Goal: Task Accomplishment & Management: Use online tool/utility

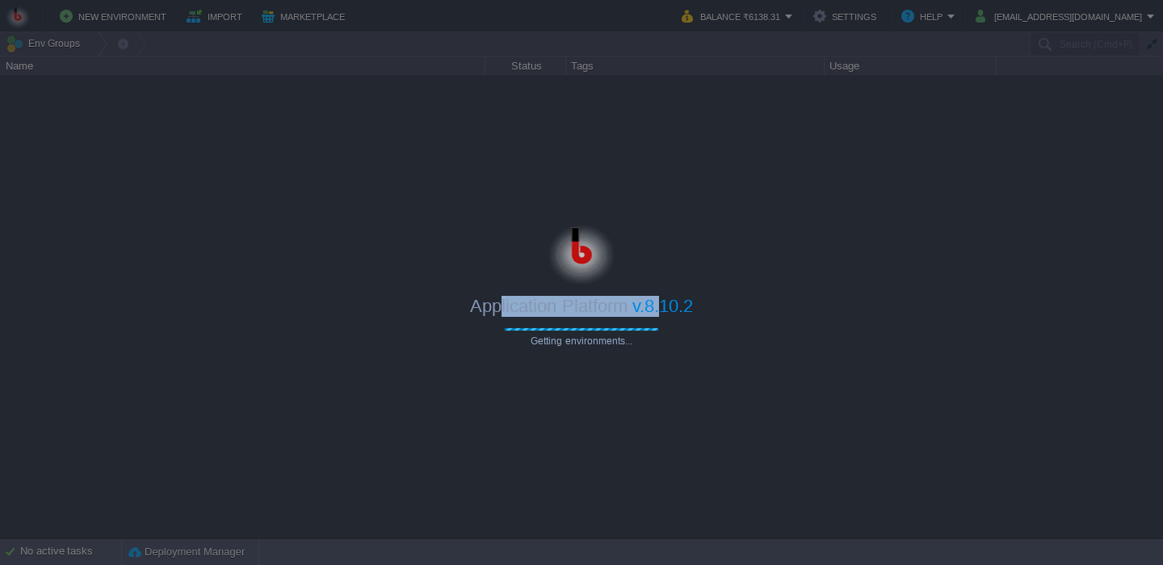
drag, startPoint x: 500, startPoint y: 305, endPoint x: 664, endPoint y: 317, distance: 164.4
click at [664, 317] on div "Application Platform v.8.10.2" at bounding box center [581, 300] width 1163 height 33
click at [614, 343] on span "Getting environments..." at bounding box center [581, 340] width 153 height 11
drag, startPoint x: 667, startPoint y: 349, endPoint x: 437, endPoint y: 284, distance: 239.3
click at [437, 284] on body "New Environment Import Marketplace Bonus ₹0.00 Upgrade Account Balance ₹6138.31…" at bounding box center [581, 282] width 1163 height 565
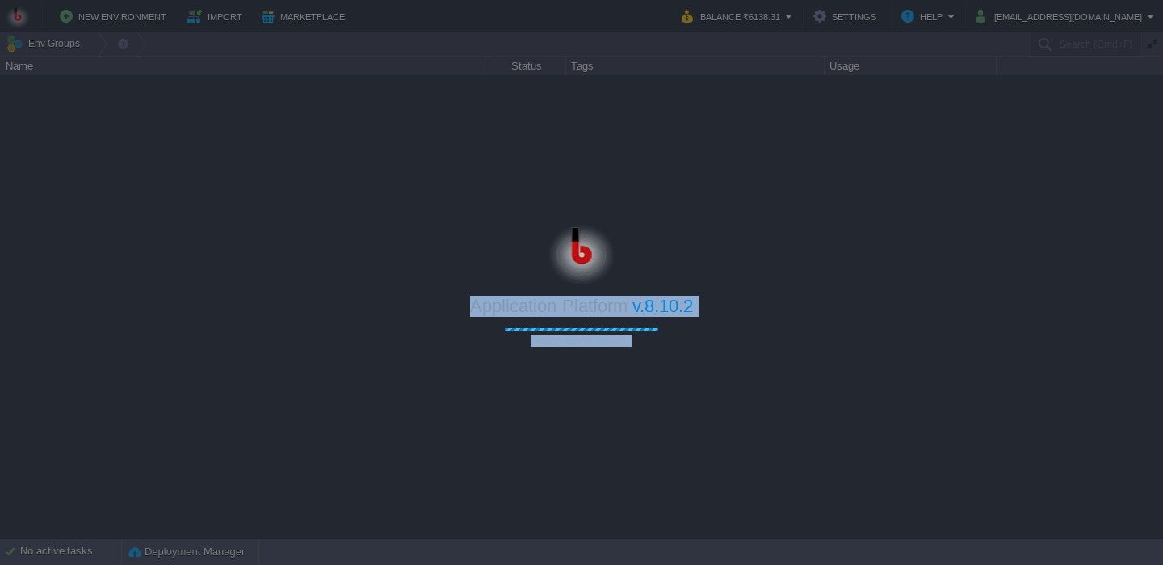
click at [437, 284] on div "Application Platform v.8.10.2" at bounding box center [581, 300] width 1163 height 33
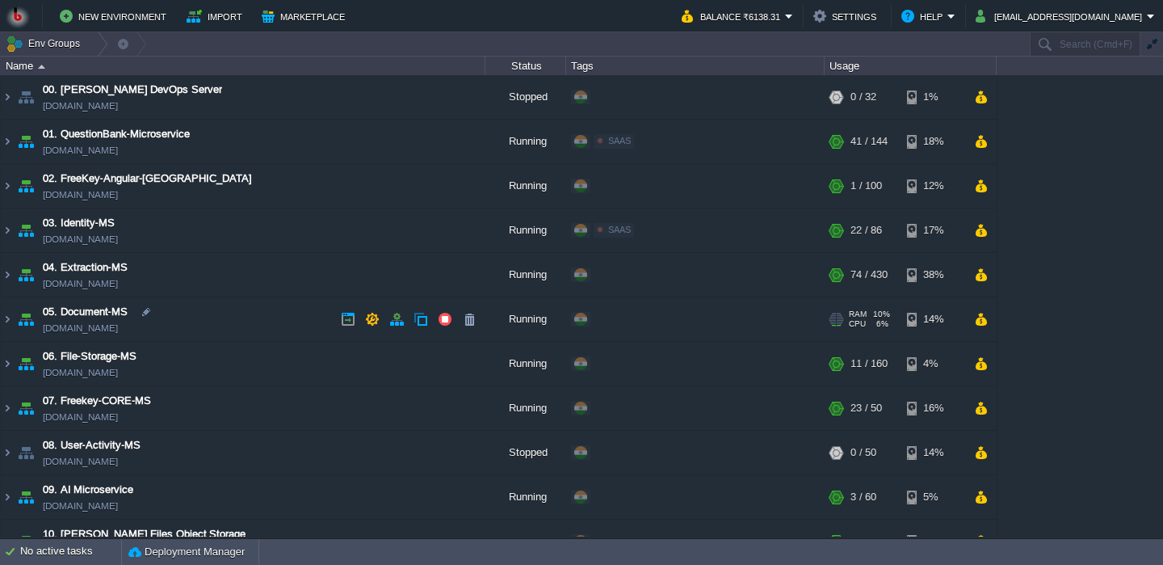
click at [230, 326] on td "05. Document-MS [DOMAIN_NAME]" at bounding box center [243, 319] width 485 height 44
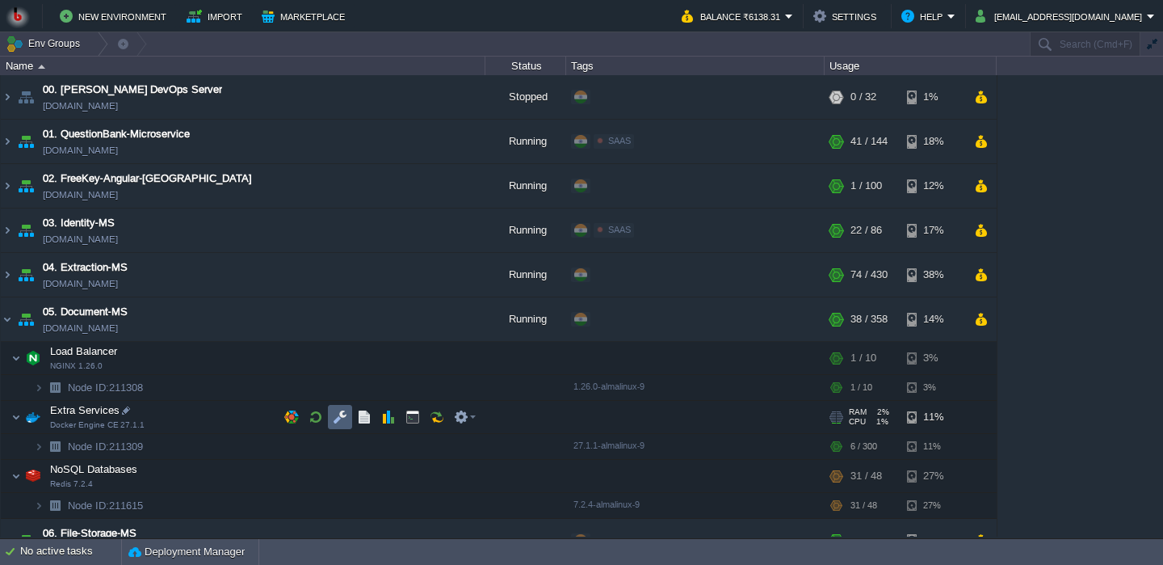
click at [342, 422] on button "button" at bounding box center [340, 417] width 15 height 15
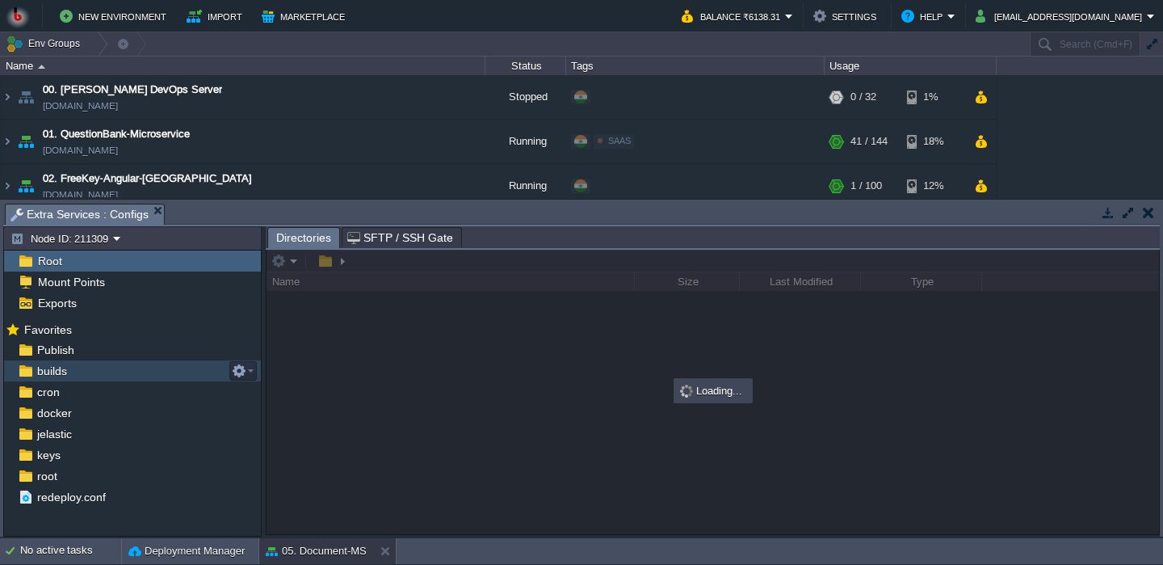
click at [164, 363] on div "builds" at bounding box center [132, 370] width 257 height 21
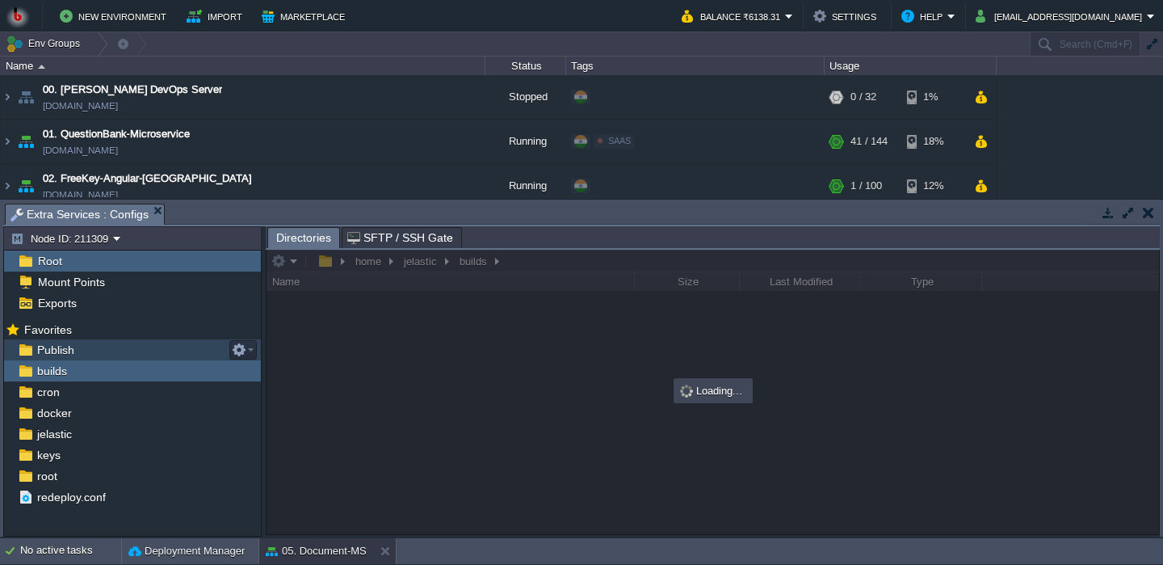
click at [154, 353] on div "Publish" at bounding box center [132, 349] width 257 height 21
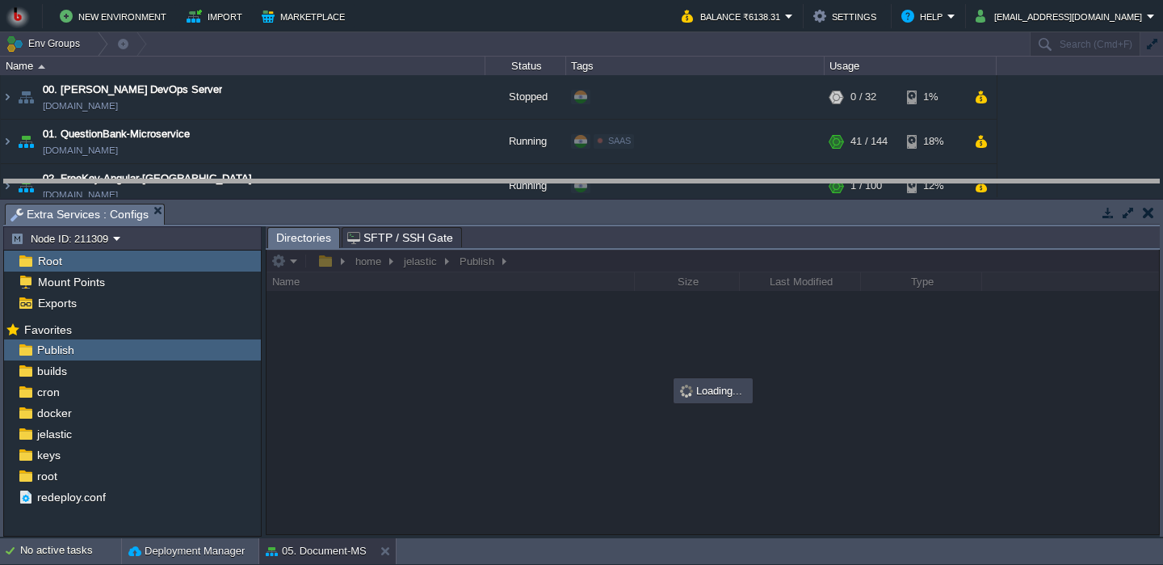
drag, startPoint x: 473, startPoint y: 220, endPoint x: 467, endPoint y: 194, distance: 26.5
click at [468, 194] on body "New Environment Import Marketplace Bonus ₹0.00 Upgrade Account Balance ₹6138.31…" at bounding box center [581, 282] width 1163 height 565
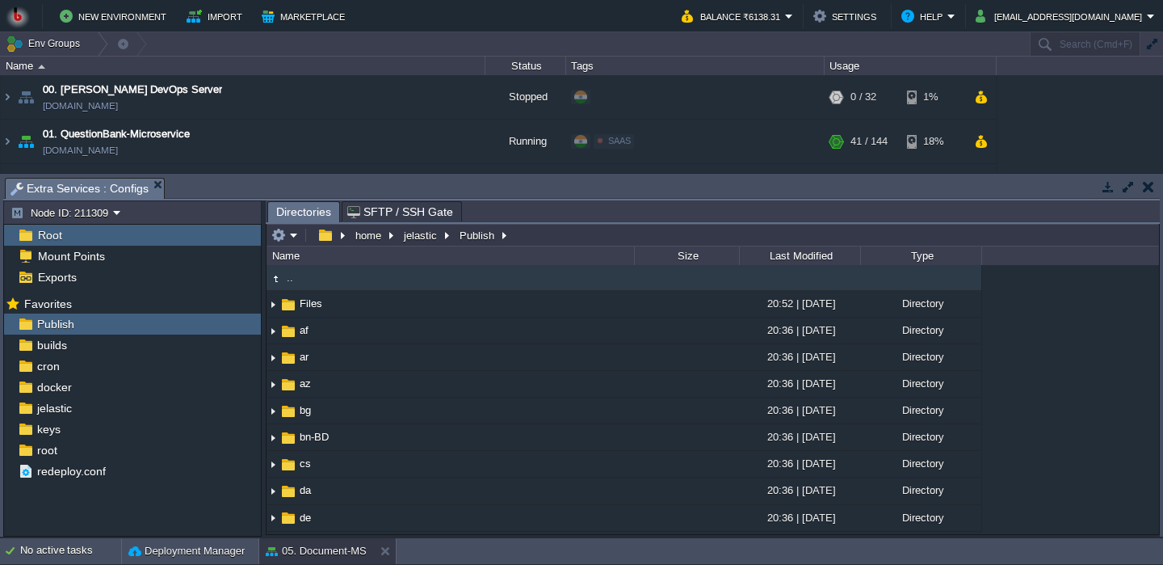
click at [305, 231] on td at bounding box center [306, 234] width 6 height 19
click at [296, 235] on em at bounding box center [284, 235] width 27 height 15
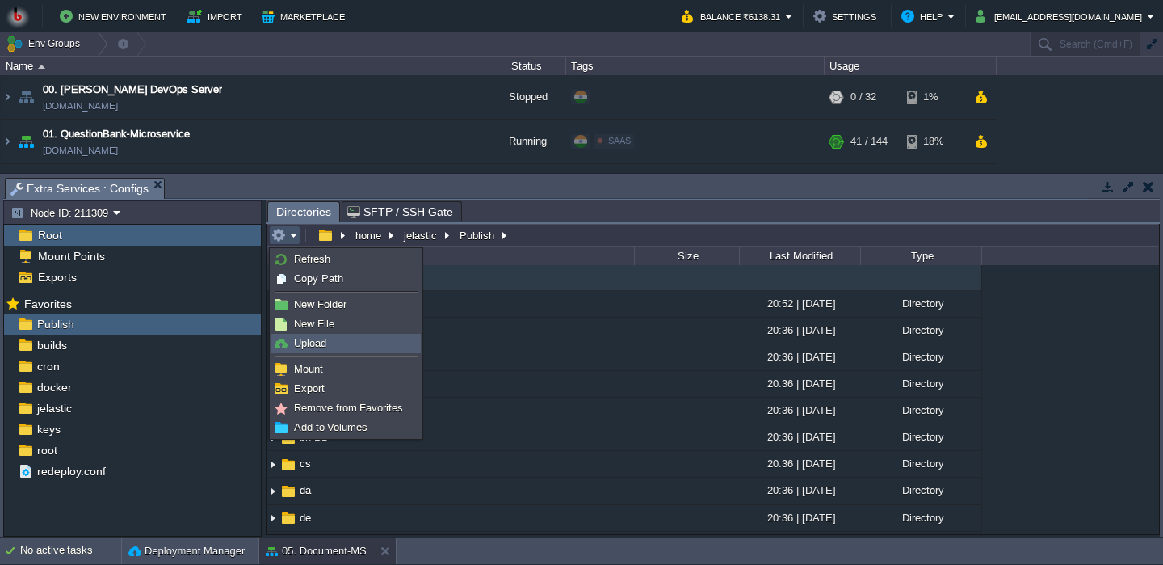
click at [341, 345] on link "Upload" at bounding box center [346, 343] width 148 height 18
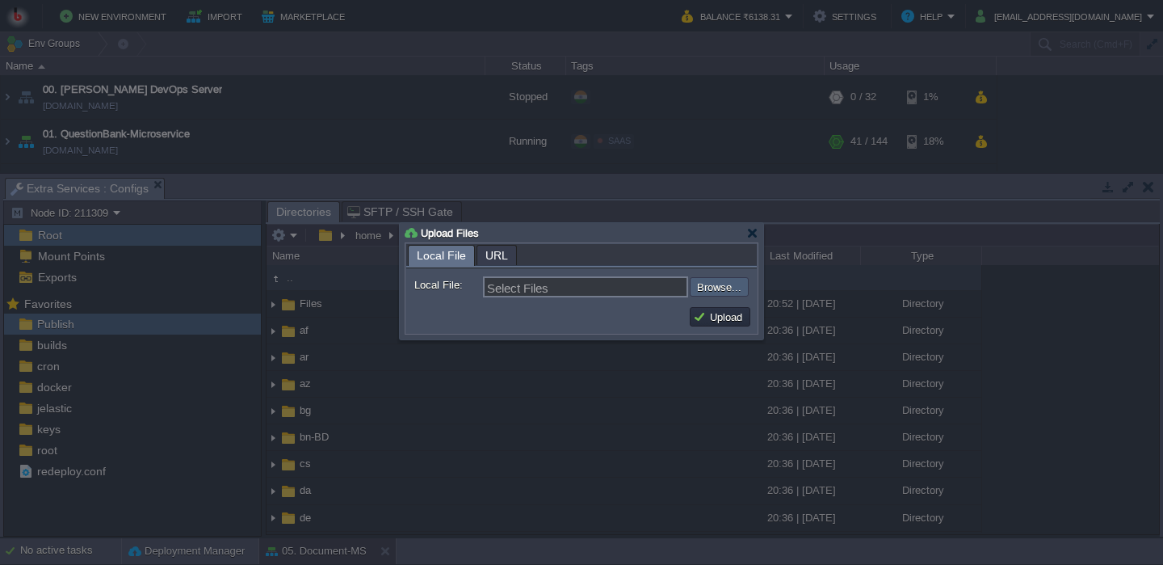
click at [713, 292] on input "file" at bounding box center [646, 286] width 204 height 19
type input "C:\fakepath\PdfGenerateMicroservice.dll"
type input "PdfGenerateMicroservice.dll"
click at [720, 321] on button "Upload" at bounding box center [720, 316] width 54 height 15
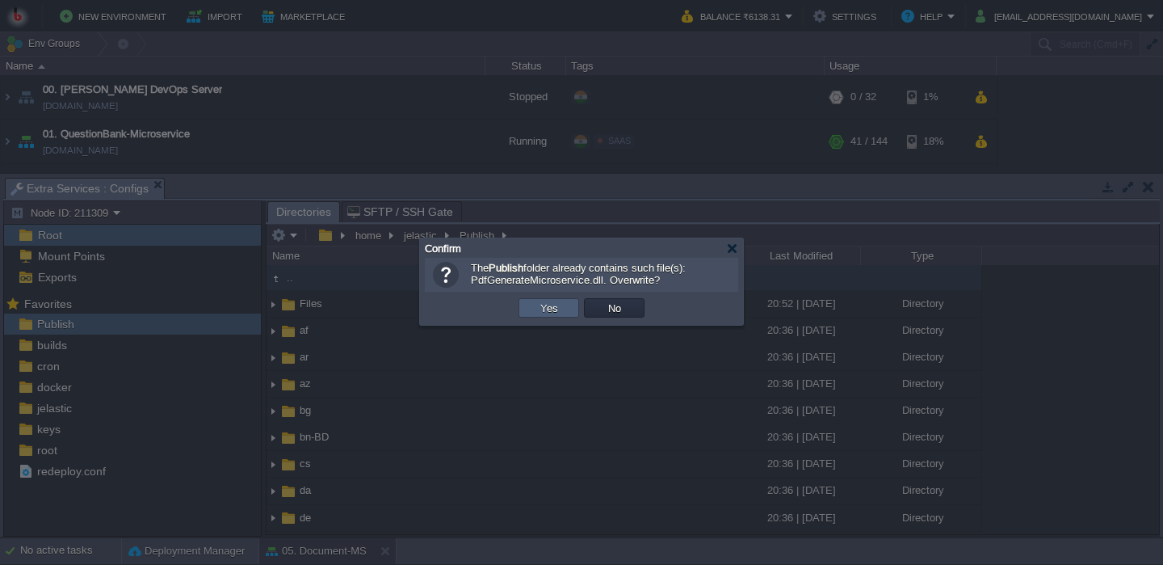
click at [566, 307] on td "Yes" at bounding box center [549, 307] width 61 height 19
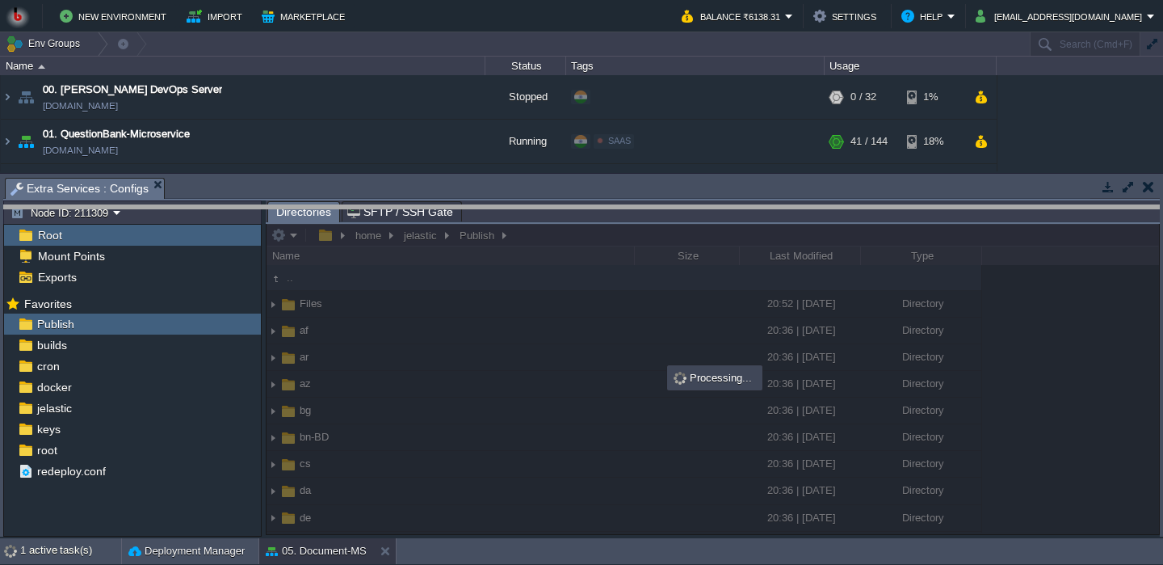
drag, startPoint x: 599, startPoint y: 194, endPoint x: 596, endPoint y: 301, distance: 107.5
click at [596, 304] on body "New Environment Import Marketplace Bonus ₹0.00 Upgrade Account Balance ₹6138.31…" at bounding box center [581, 282] width 1163 height 565
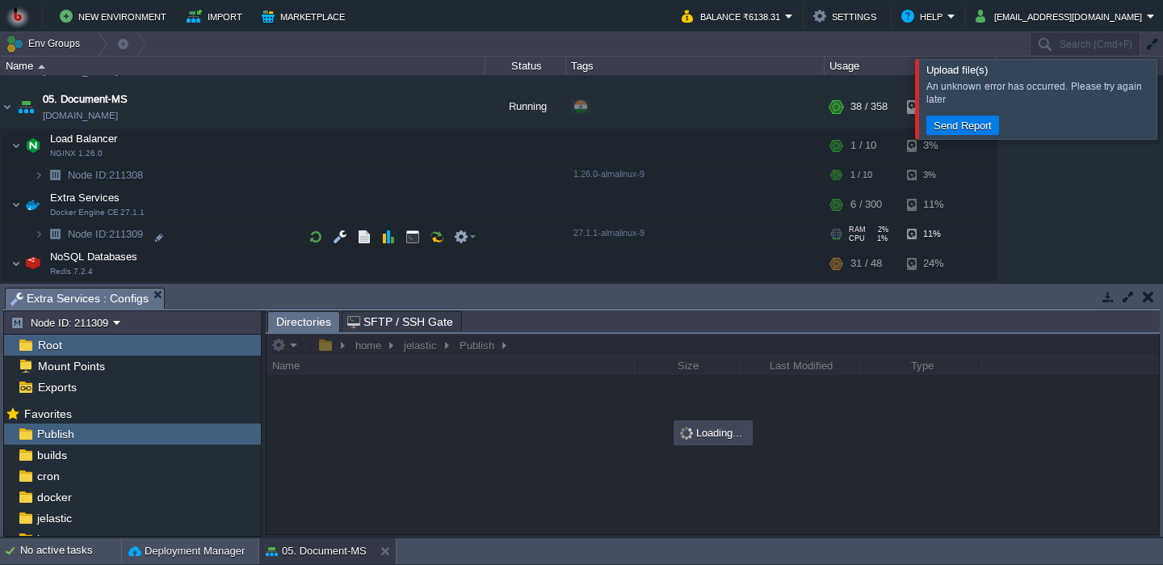
scroll to position [215, 0]
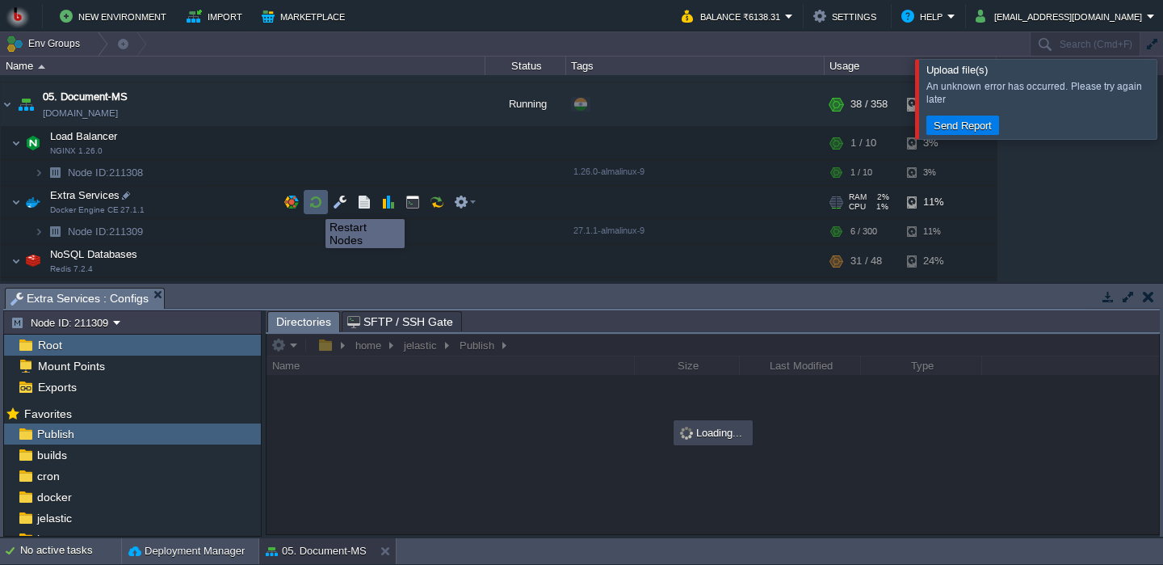
click at [313, 205] on button "button" at bounding box center [316, 202] width 15 height 15
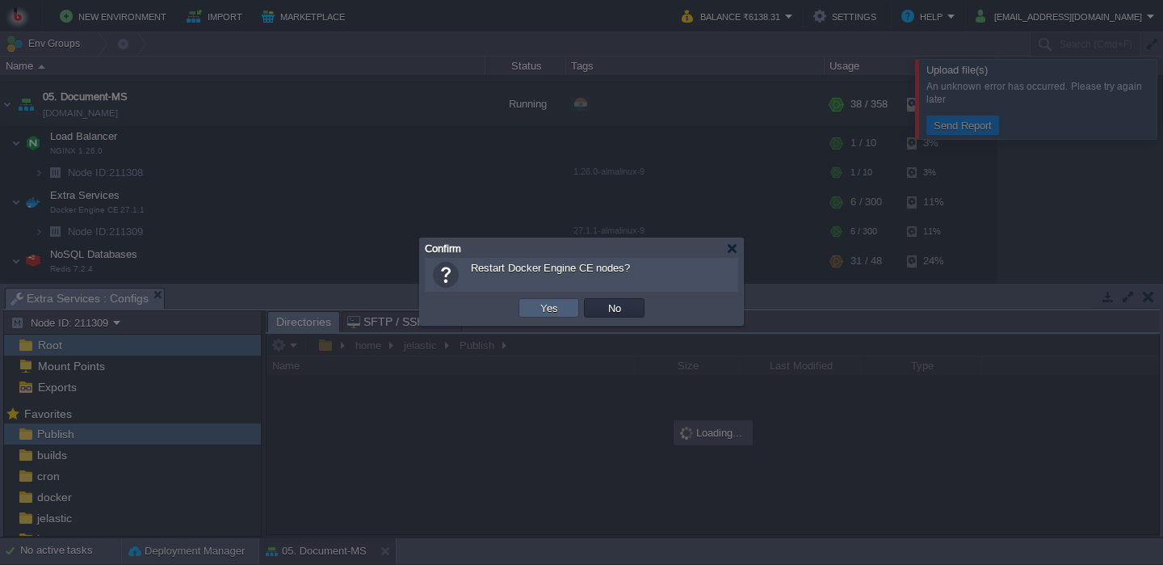
click at [565, 308] on td "Yes" at bounding box center [549, 307] width 61 height 19
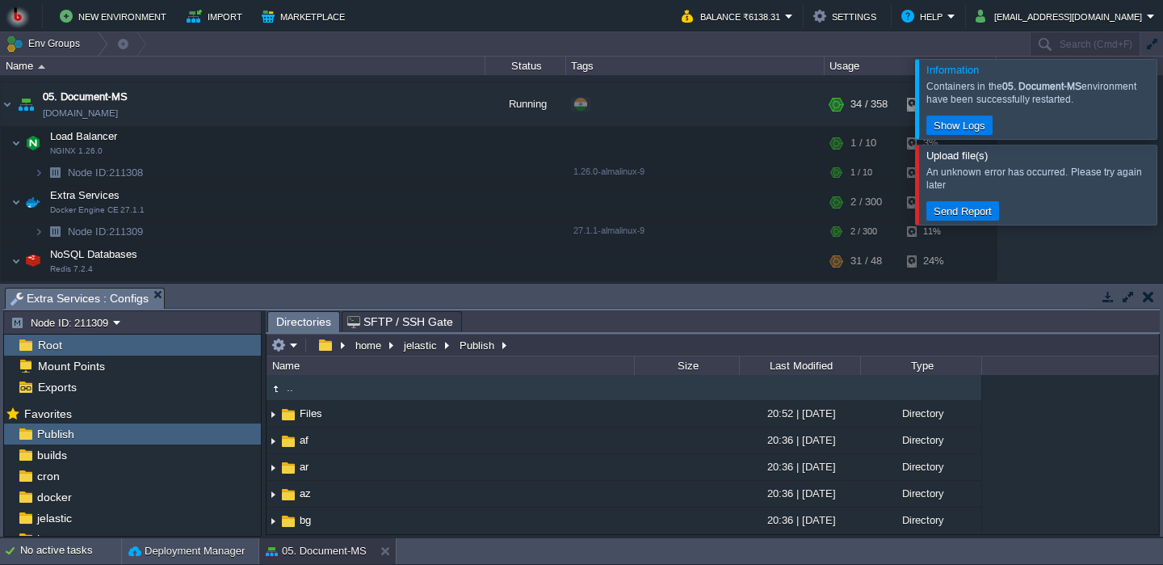
type input "/home/jelastic/Publish"
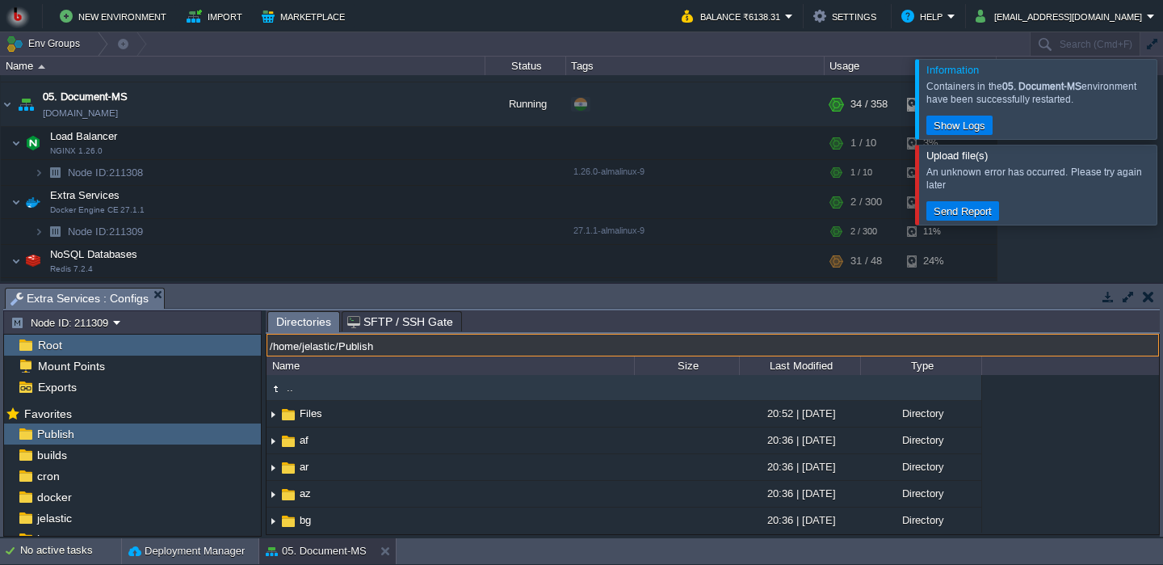
click at [540, 344] on input "/home/jelastic/Publish" at bounding box center [713, 345] width 893 height 23
click at [412, 205] on button "button" at bounding box center [412, 202] width 15 height 15
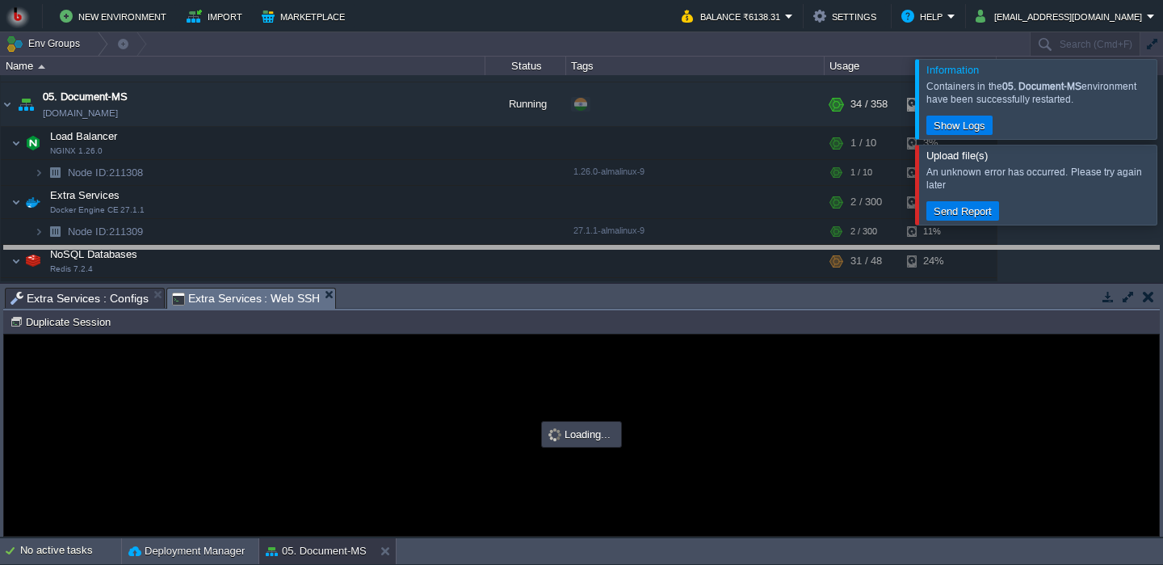
drag, startPoint x: 447, startPoint y: 300, endPoint x: 432, endPoint y: 216, distance: 85.4
click at [433, 216] on body "New Environment Import Marketplace Bonus ₹0.00 Upgrade Account Balance ₹6138.31…" at bounding box center [581, 282] width 1163 height 565
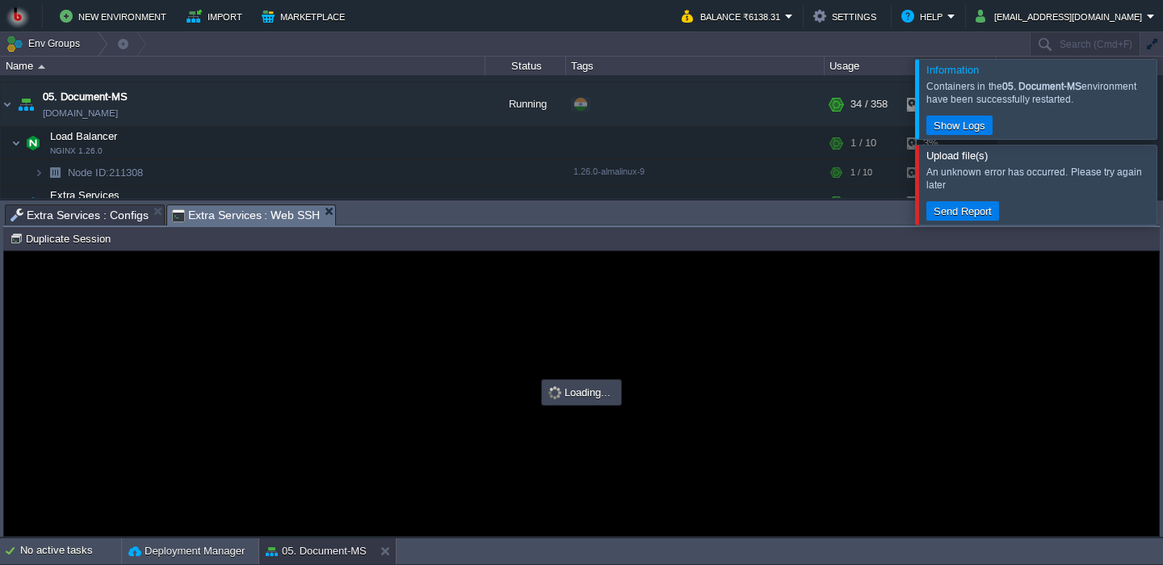
click at [387, 340] on div at bounding box center [581, 393] width 1155 height 284
type input "#000000"
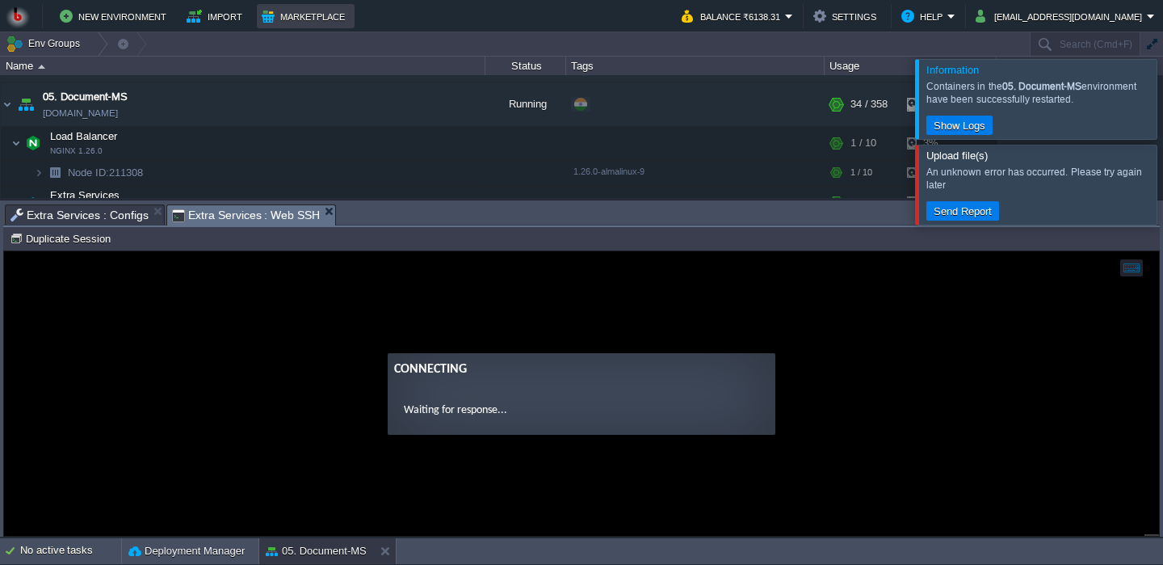
scroll to position [0, 0]
click at [243, 336] on guac-modal "Connecting Waiting for response..." at bounding box center [581, 393] width 1155 height 284
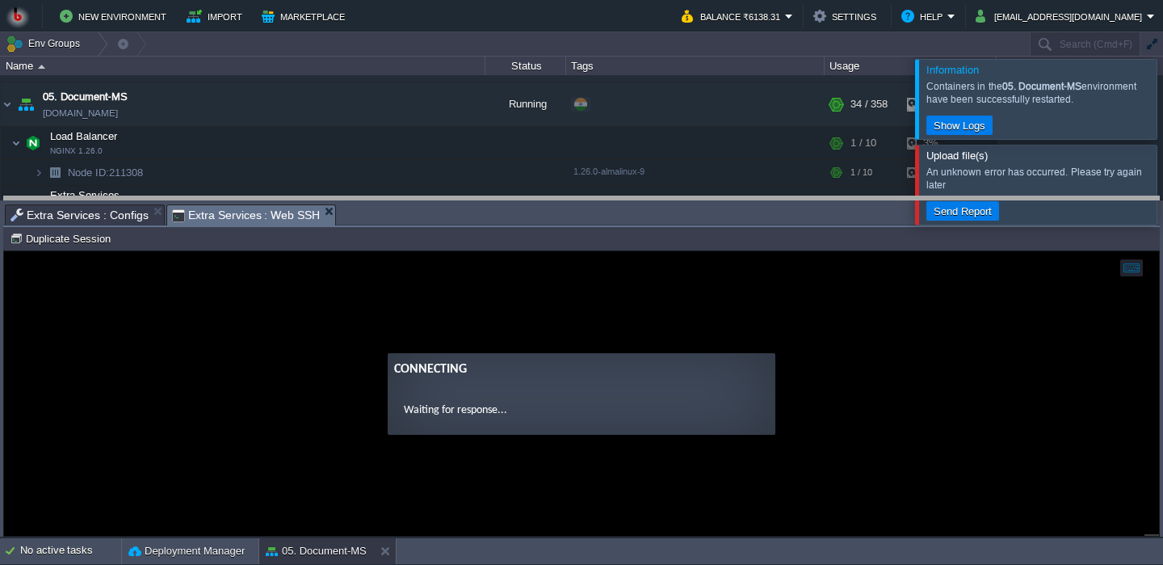
drag, startPoint x: 353, startPoint y: 216, endPoint x: 353, endPoint y: 204, distance: 12.9
click at [353, 204] on body "New Environment Import Marketplace Bonus ₹0.00 Upgrade Account Balance ₹6138.31…" at bounding box center [581, 282] width 1163 height 565
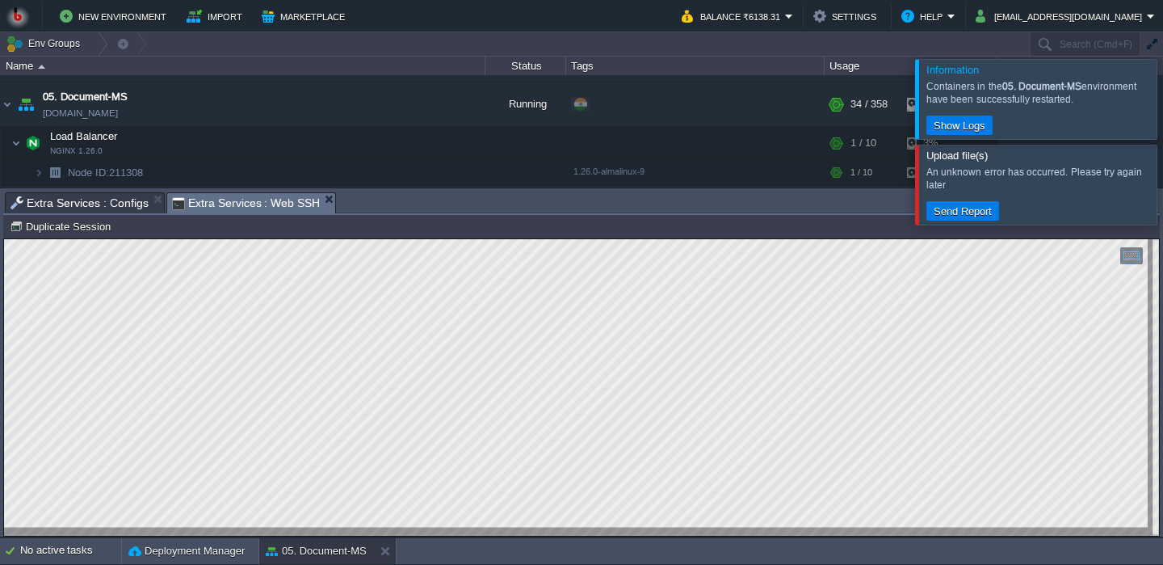
scroll to position [8, 0]
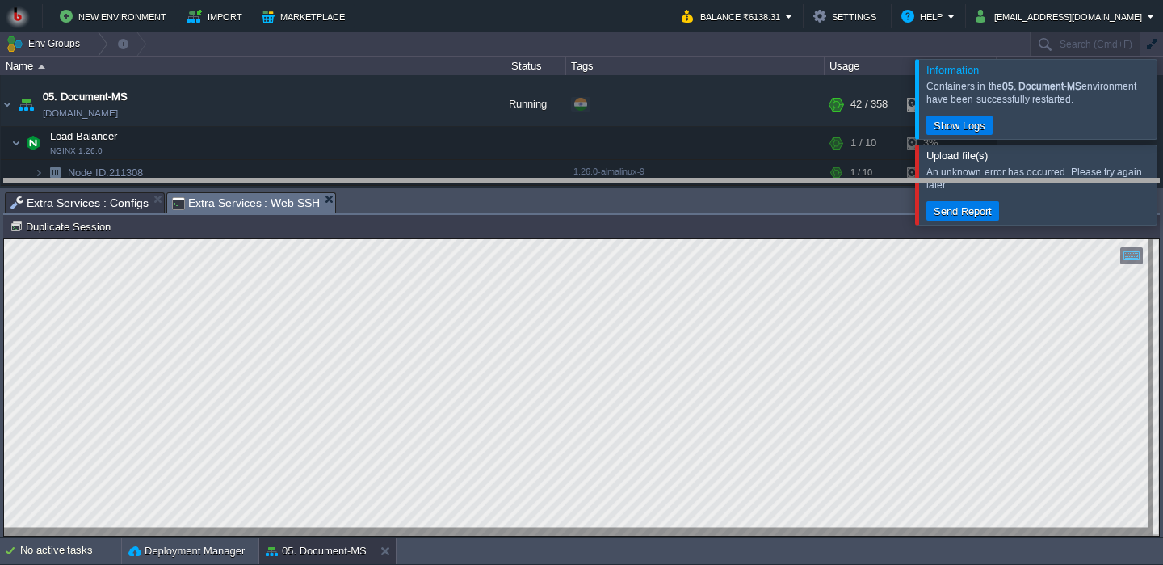
drag, startPoint x: 460, startPoint y: 206, endPoint x: 459, endPoint y: 188, distance: 17.8
click at [459, 188] on body "New Environment Import Marketplace Bonus ₹0.00 Upgrade Account Balance ₹6138.31…" at bounding box center [581, 282] width 1163 height 565
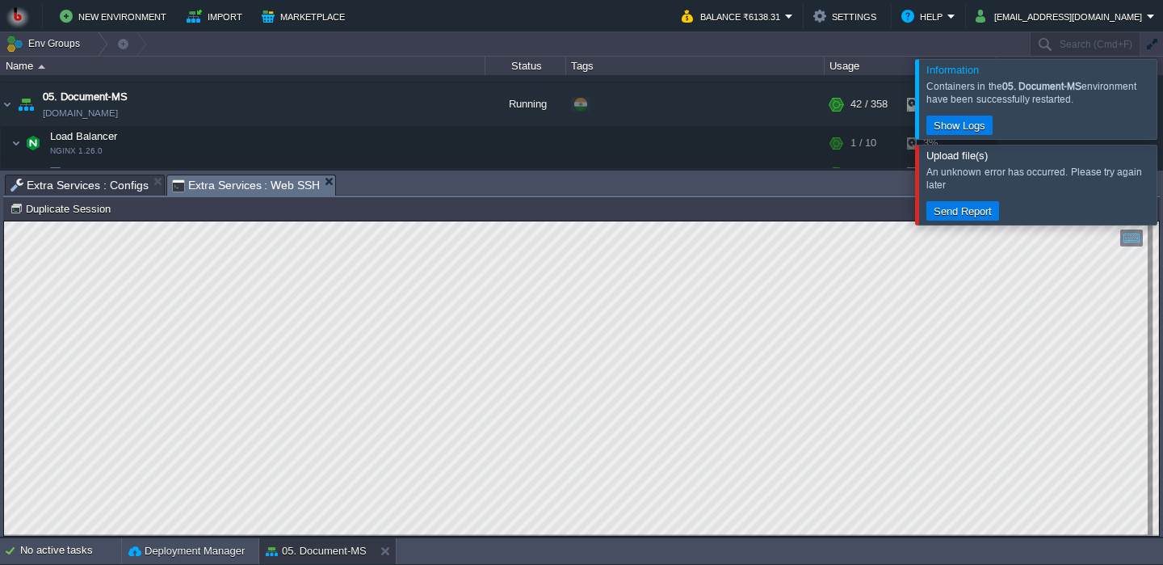
click at [1162, 182] on div at bounding box center [1183, 184] width 0 height 79
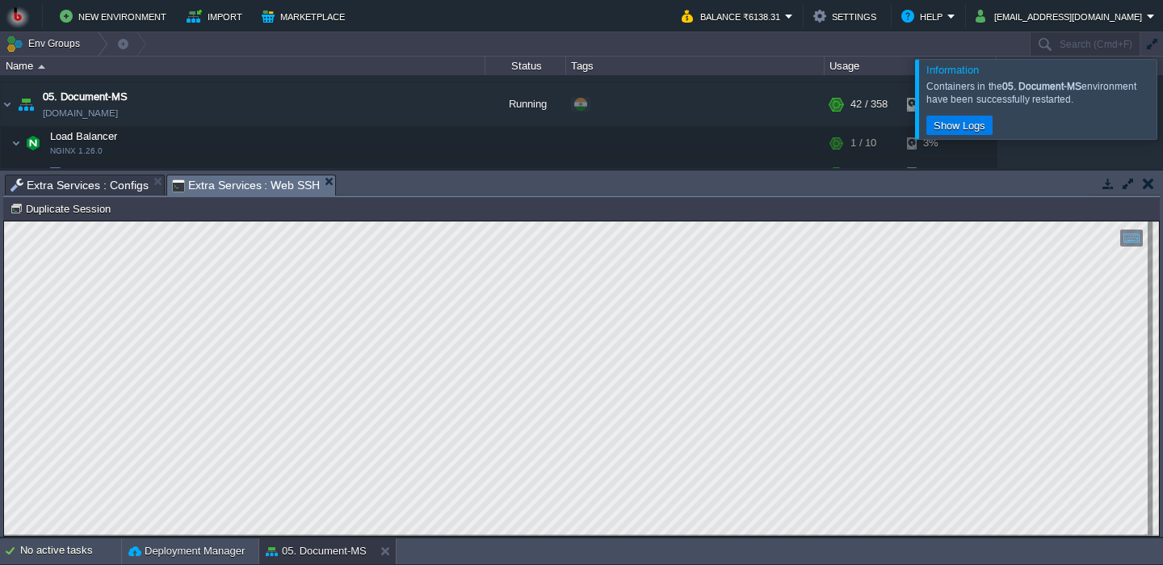
click at [1131, 119] on td "Show Logs" at bounding box center [1040, 125] width 229 height 19
click at [1162, 108] on div at bounding box center [1183, 98] width 0 height 79
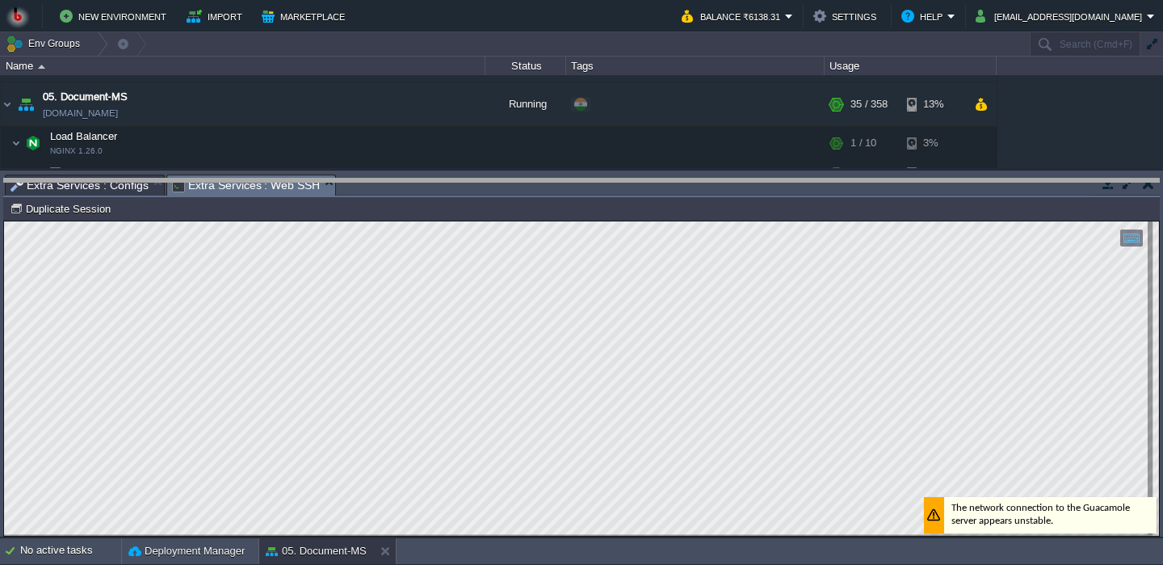
drag, startPoint x: 705, startPoint y: 179, endPoint x: 680, endPoint y: 311, distance: 134.8
click at [680, 312] on body "New Environment Import Marketplace Bonus ₹0.00 Upgrade Account Balance ₹6138.31…" at bounding box center [581, 282] width 1163 height 565
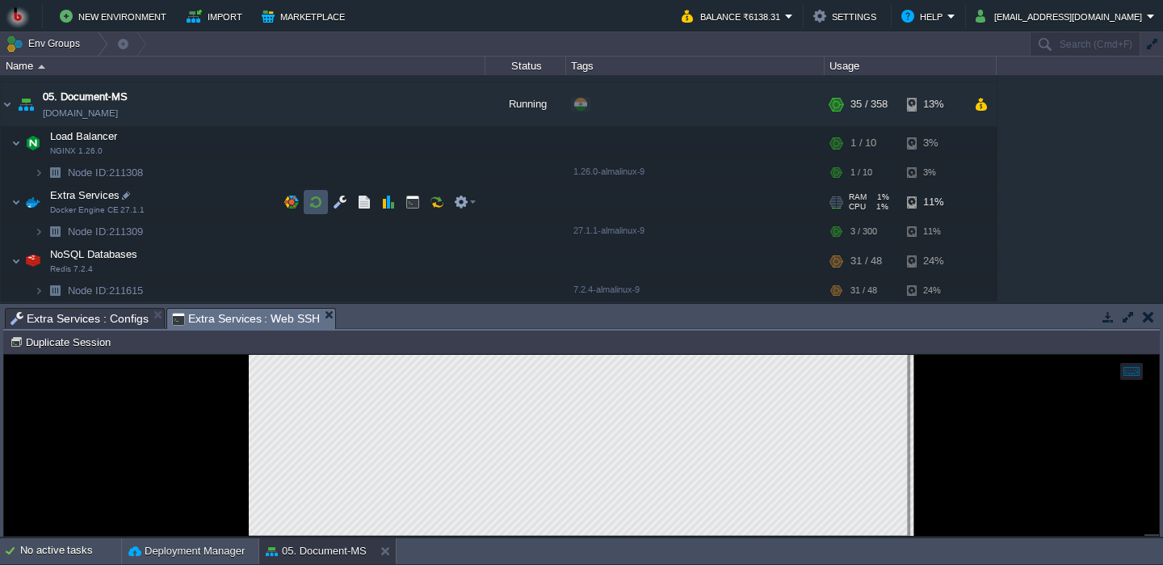
click at [318, 200] on button "button" at bounding box center [316, 202] width 15 height 15
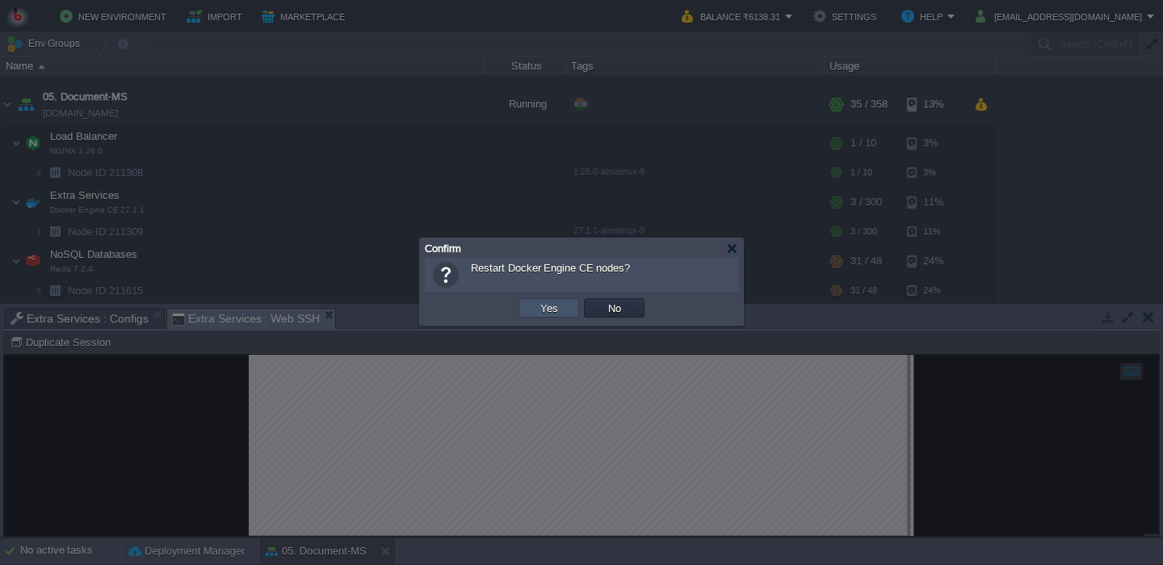
click at [548, 306] on button "Yes" at bounding box center [549, 307] width 27 height 15
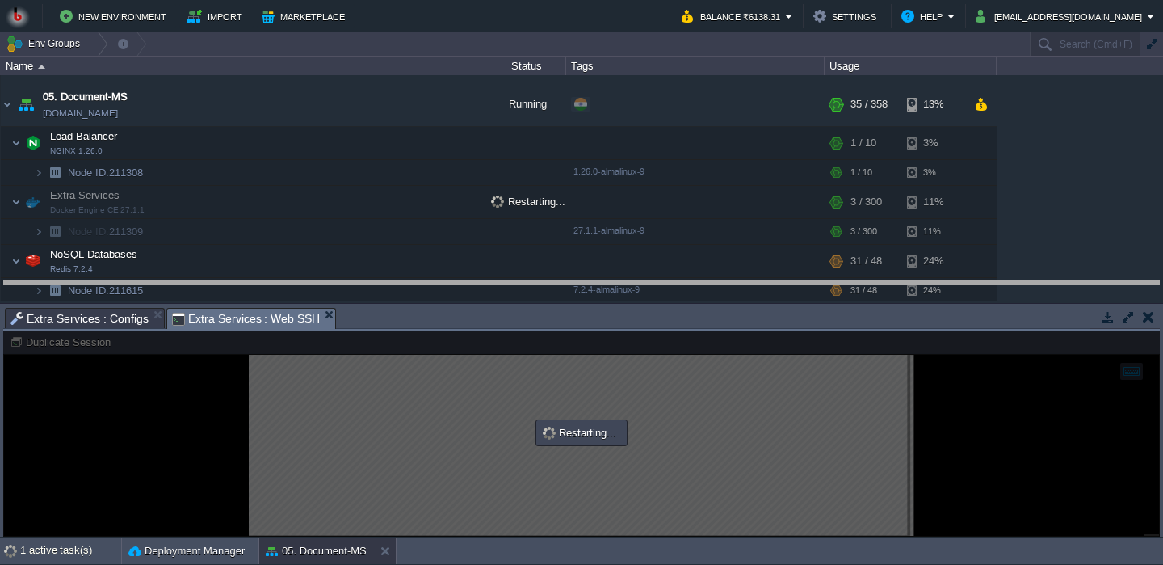
drag, startPoint x: 548, startPoint y: 322, endPoint x: 534, endPoint y: 292, distance: 32.9
click at [534, 292] on body "New Environment Import Marketplace Bonus ₹0.00 Upgrade Account Balance ₹6138.31…" at bounding box center [581, 282] width 1163 height 565
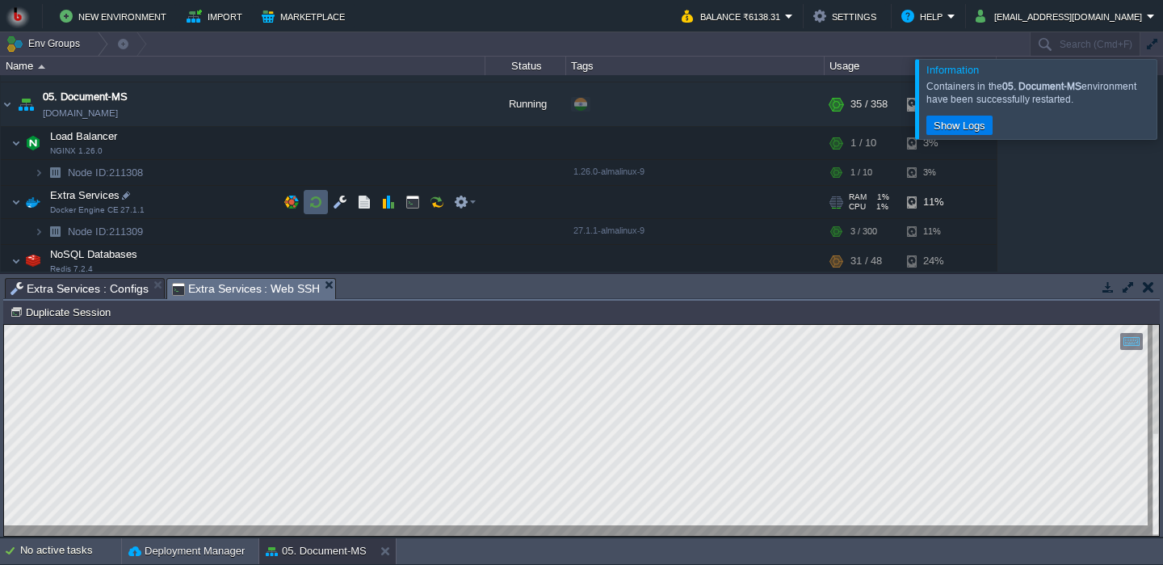
click at [313, 206] on button "button" at bounding box center [316, 202] width 15 height 15
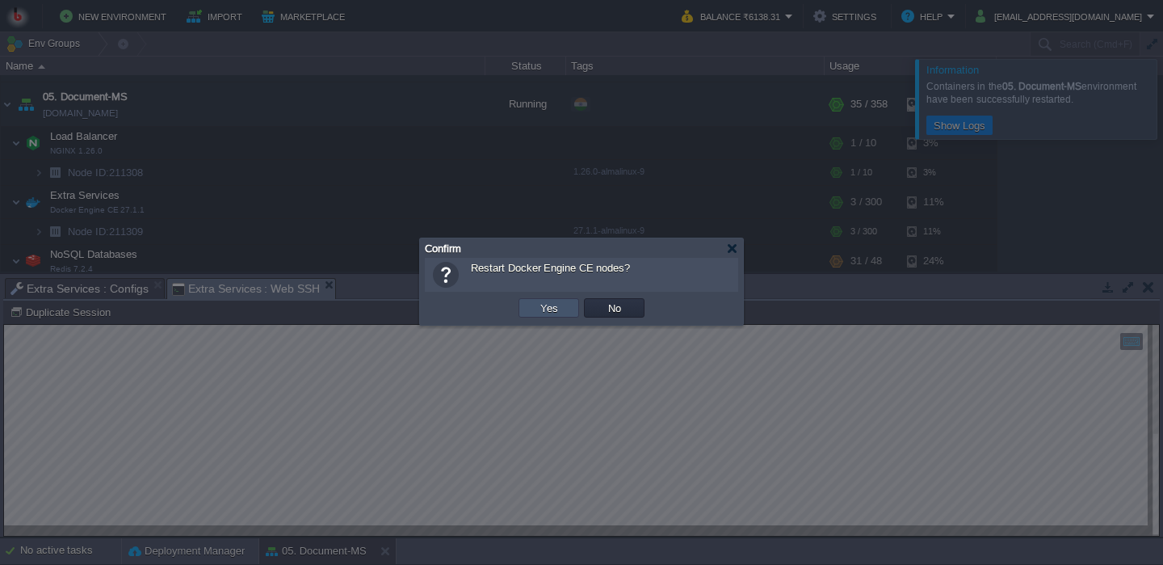
click at [549, 314] on button "Yes" at bounding box center [549, 307] width 27 height 15
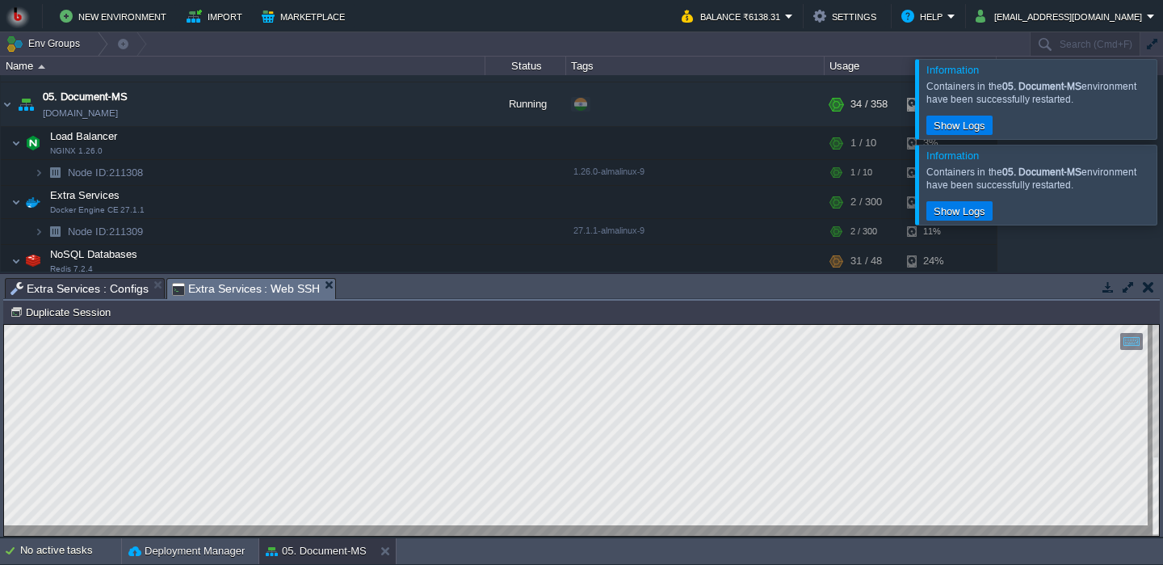
click at [1162, 208] on div at bounding box center [1183, 184] width 0 height 79
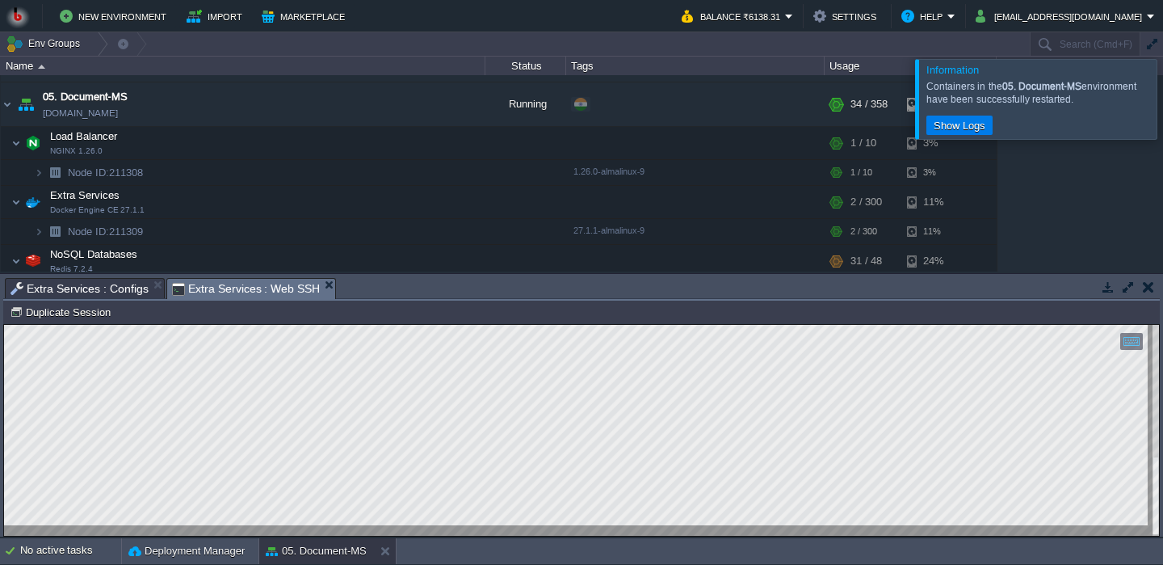
click at [1162, 126] on div at bounding box center [1183, 98] width 0 height 79
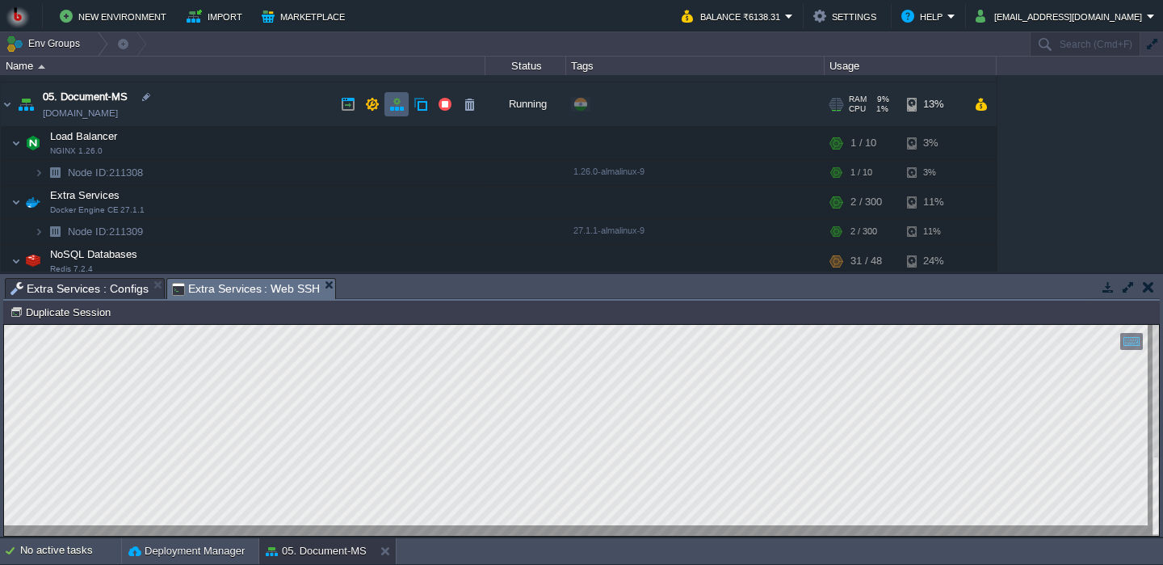
click at [397, 113] on td at bounding box center [396, 104] width 24 height 24
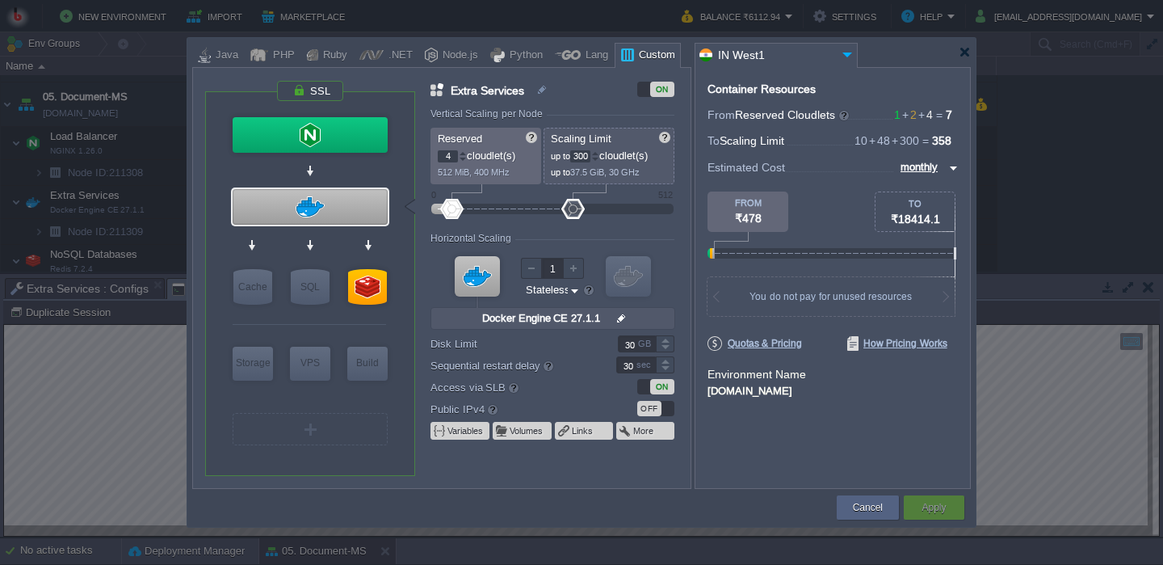
click at [649, 388] on div "ON" at bounding box center [655, 386] width 37 height 15
click at [878, 510] on button "Cancel" at bounding box center [868, 507] width 30 height 16
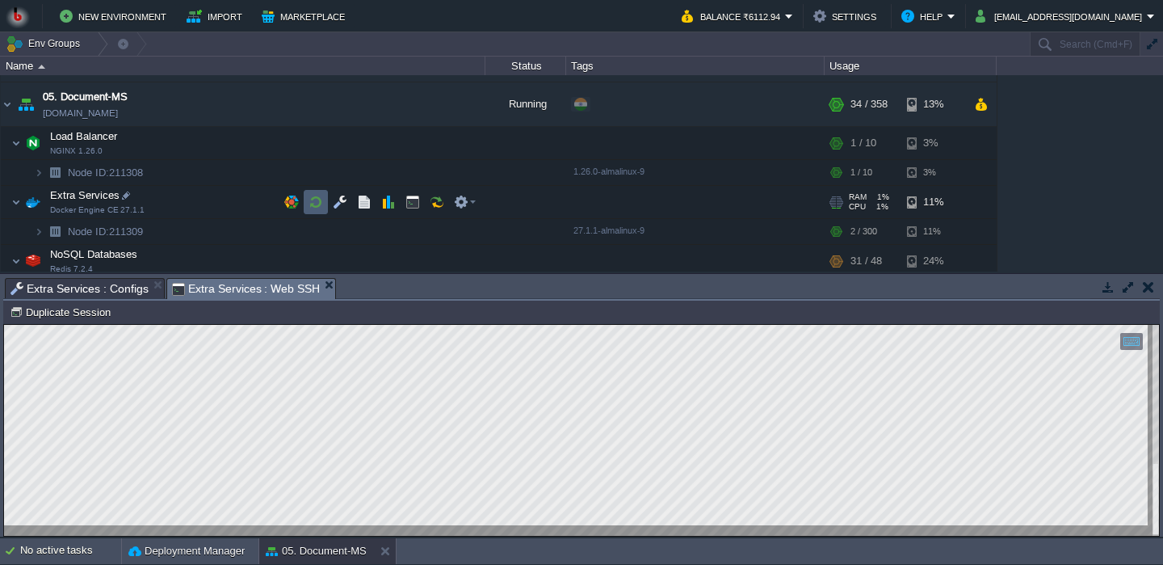
click at [313, 209] on button "button" at bounding box center [316, 202] width 15 height 15
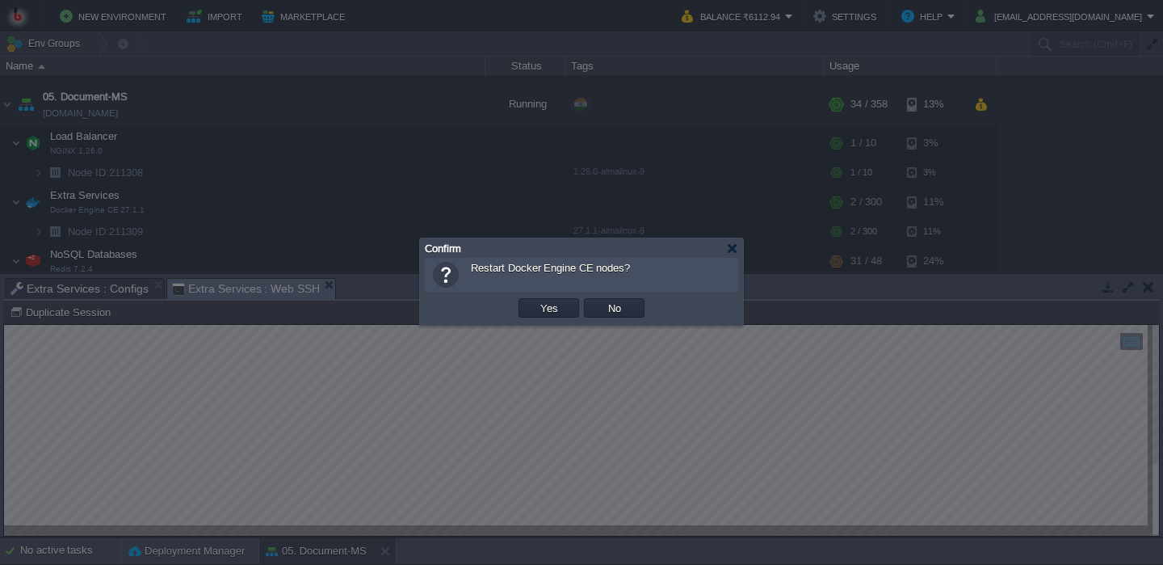
click at [555, 315] on button "Yes" at bounding box center [549, 307] width 27 height 15
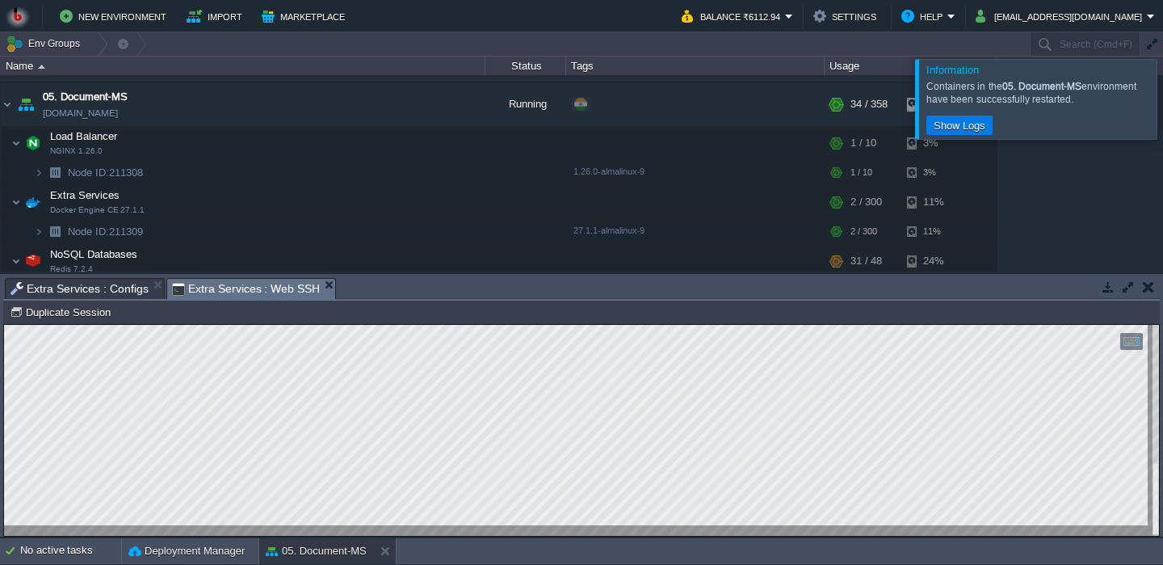
click at [115, 295] on span "Extra Services : Configs" at bounding box center [80, 288] width 138 height 19
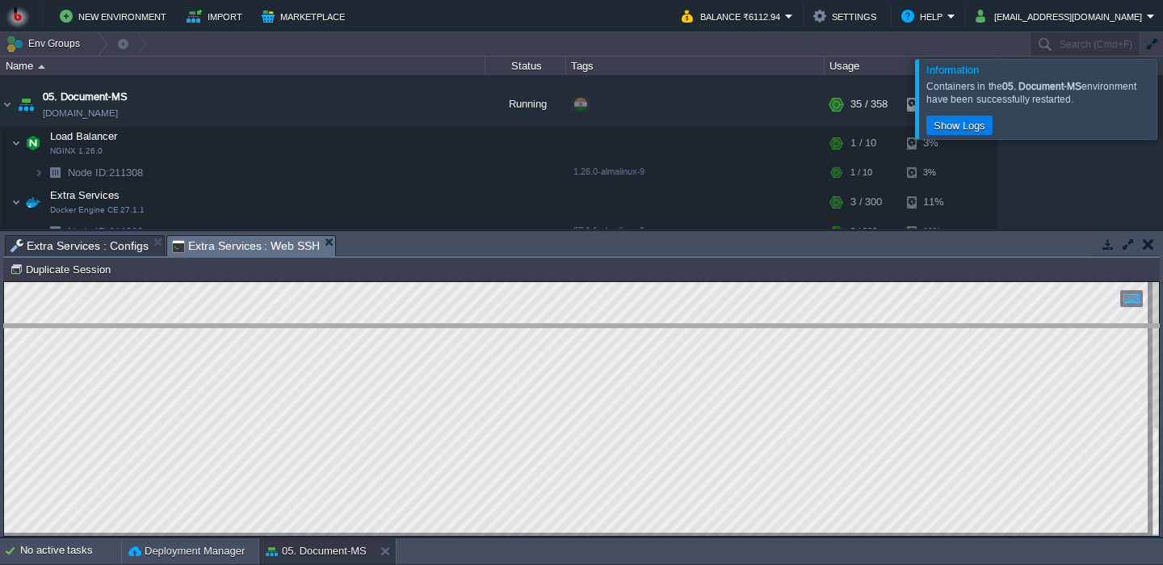
drag, startPoint x: 438, startPoint y: 243, endPoint x: 436, endPoint y: 336, distance: 92.9
click at [436, 336] on body "New Environment Import Marketplace Bonus ₹0.00 Upgrade Account Balance ₹6112.94…" at bounding box center [581, 282] width 1163 height 565
